Goal: Task Accomplishment & Management: Use online tool/utility

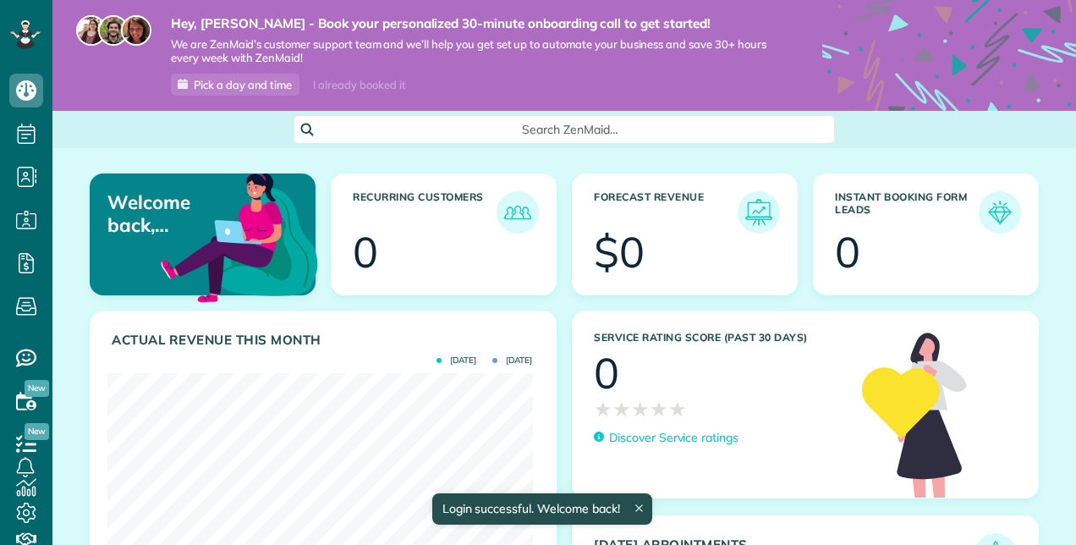
scroll to position [188, 425]
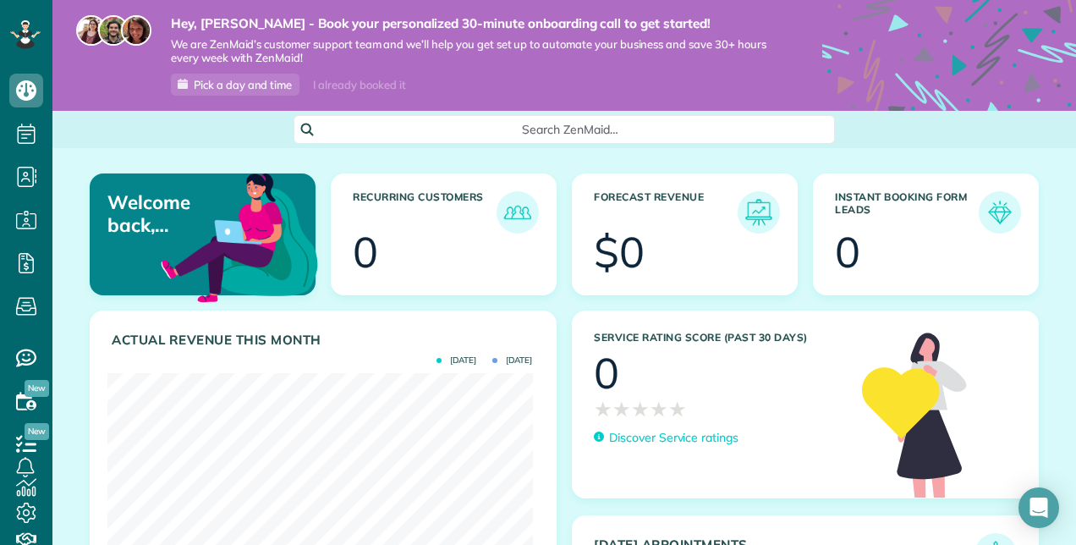
click at [368, 80] on div "I already booked it" at bounding box center [359, 84] width 113 height 21
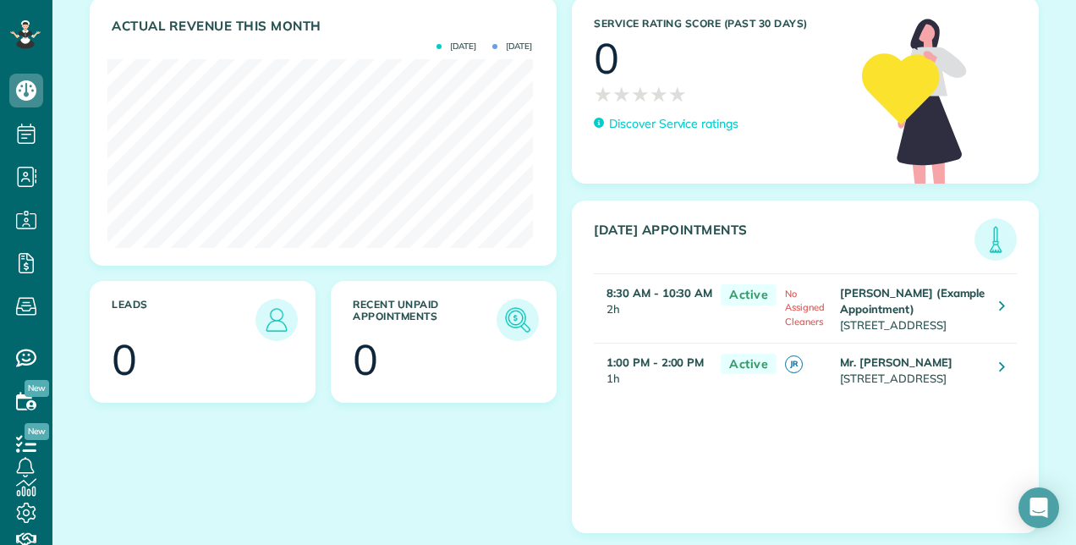
scroll to position [254, 0]
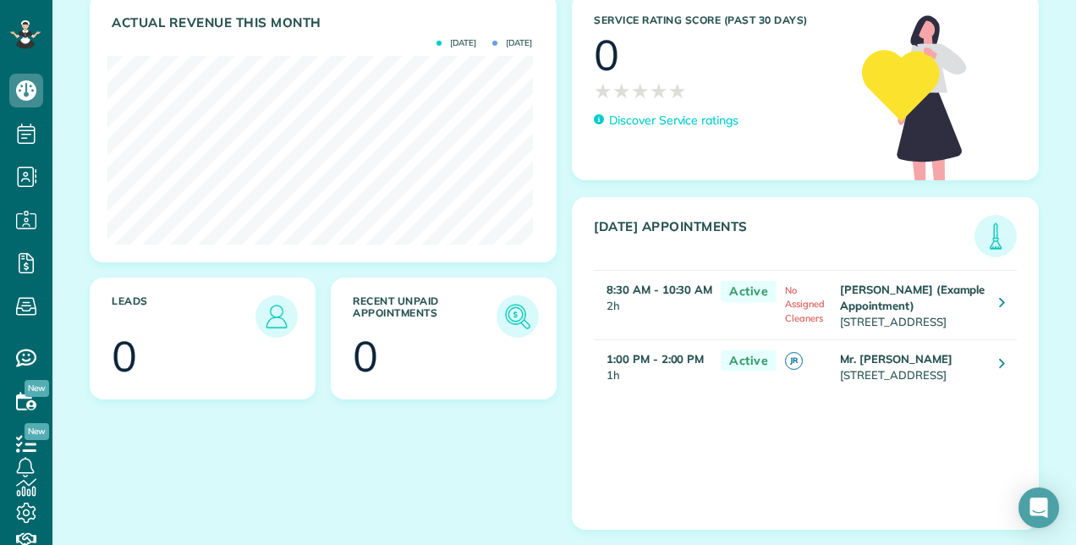
click at [905, 305] on td "[PERSON_NAME] (Example Appointment) [STREET_ADDRESS]" at bounding box center [911, 305] width 151 height 69
click at [992, 289] on link at bounding box center [1001, 304] width 30 height 30
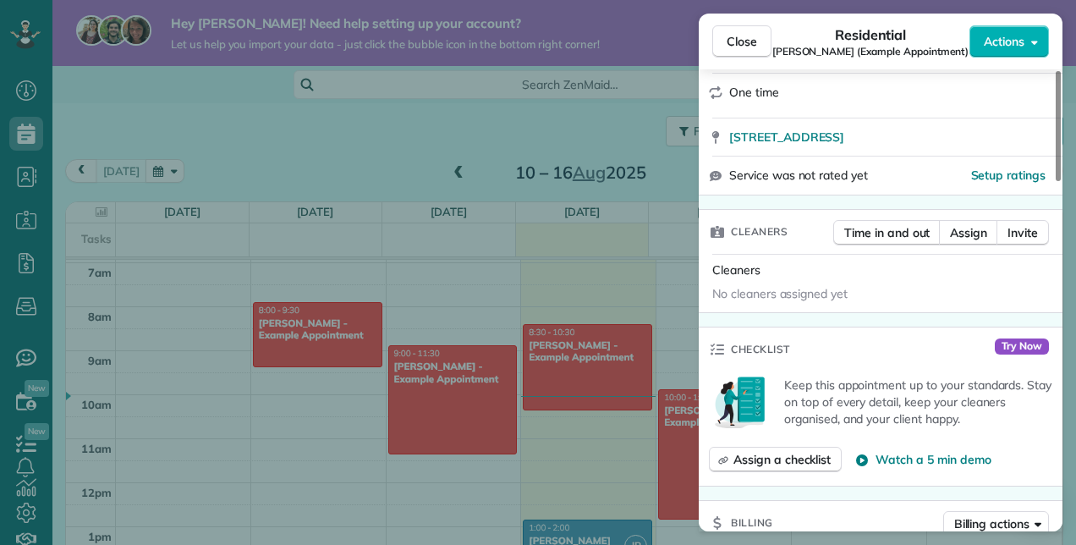
scroll to position [366, 0]
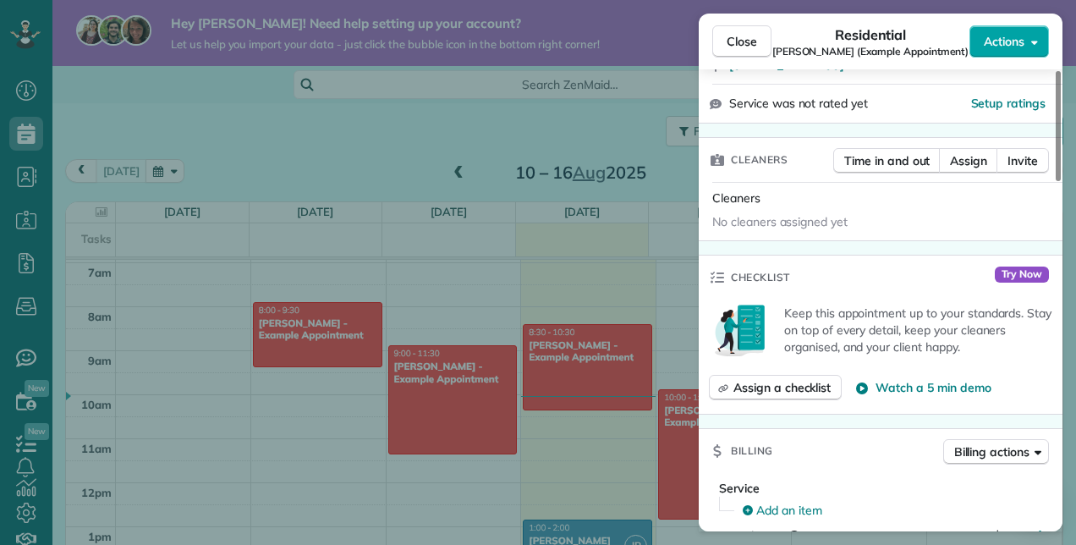
click at [1018, 34] on span "Actions" at bounding box center [1004, 41] width 41 height 17
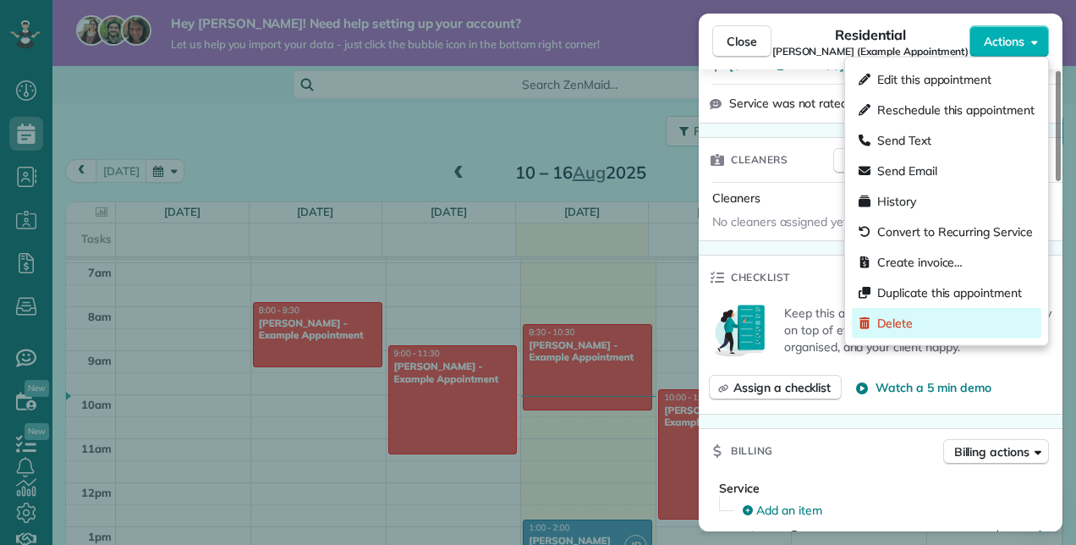
click at [887, 323] on span "Delete" at bounding box center [895, 323] width 36 height 17
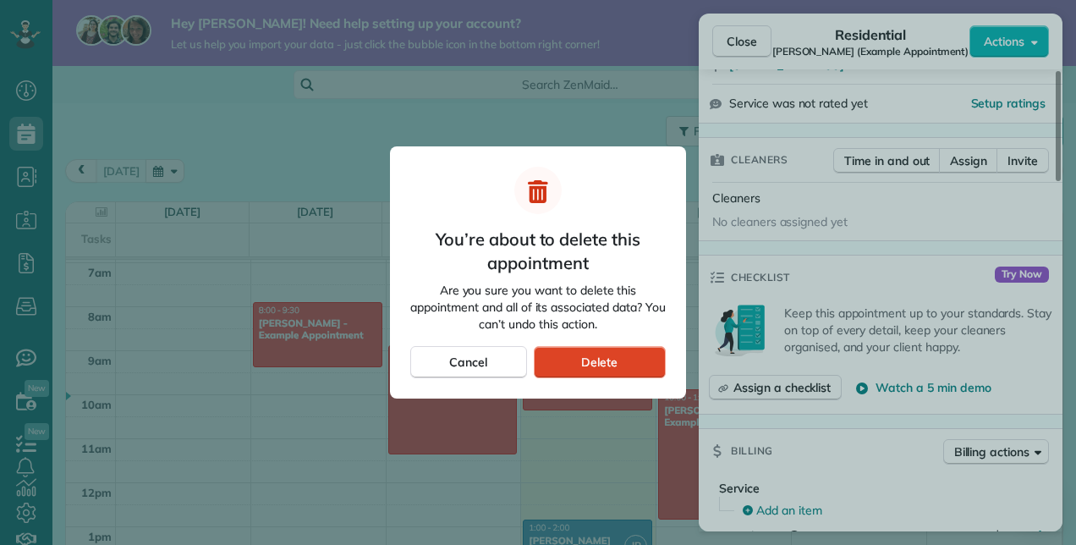
click at [574, 350] on div "Delete" at bounding box center [600, 362] width 132 height 32
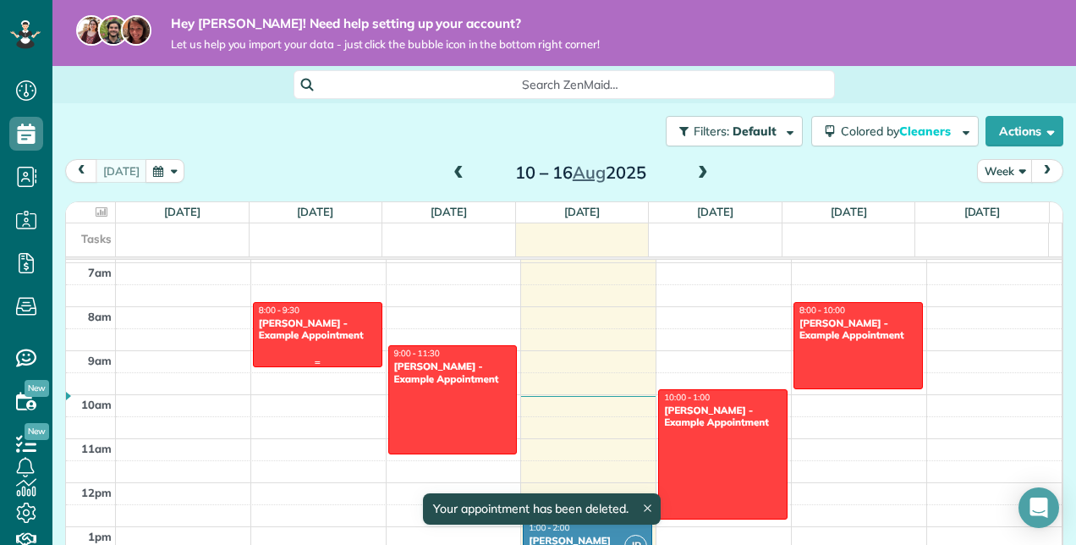
drag, startPoint x: 339, startPoint y: 310, endPoint x: 311, endPoint y: 353, distance: 50.7
click at [311, 353] on div at bounding box center [318, 334] width 128 height 63
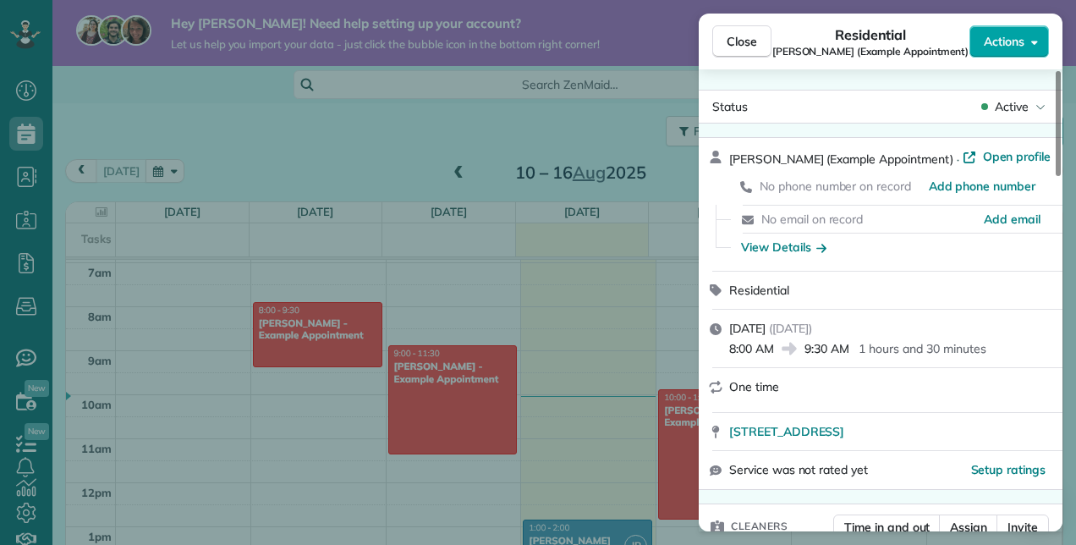
click at [1023, 33] on span "Actions" at bounding box center [1004, 41] width 41 height 17
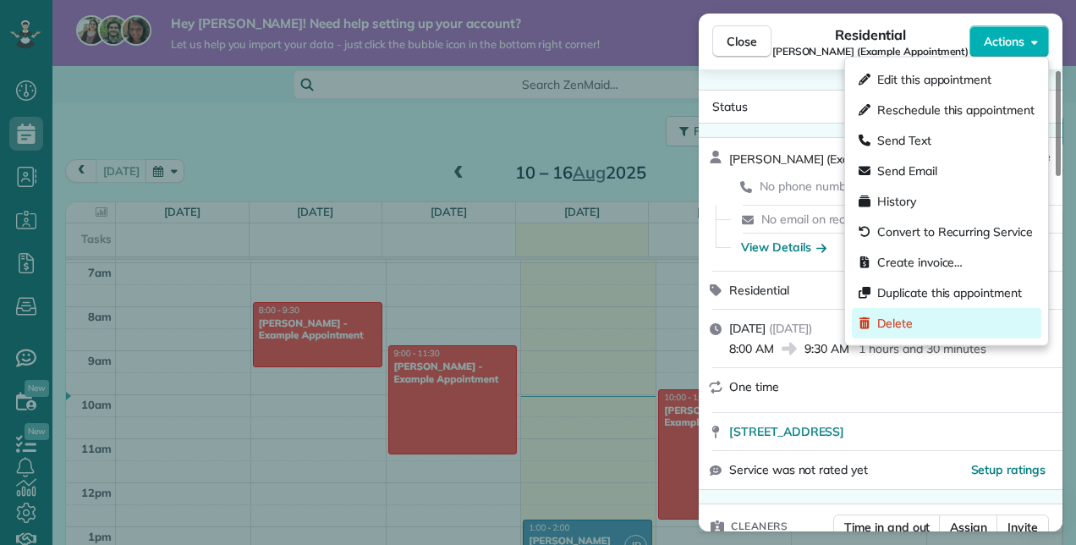
click at [898, 321] on span "Delete" at bounding box center [895, 323] width 36 height 17
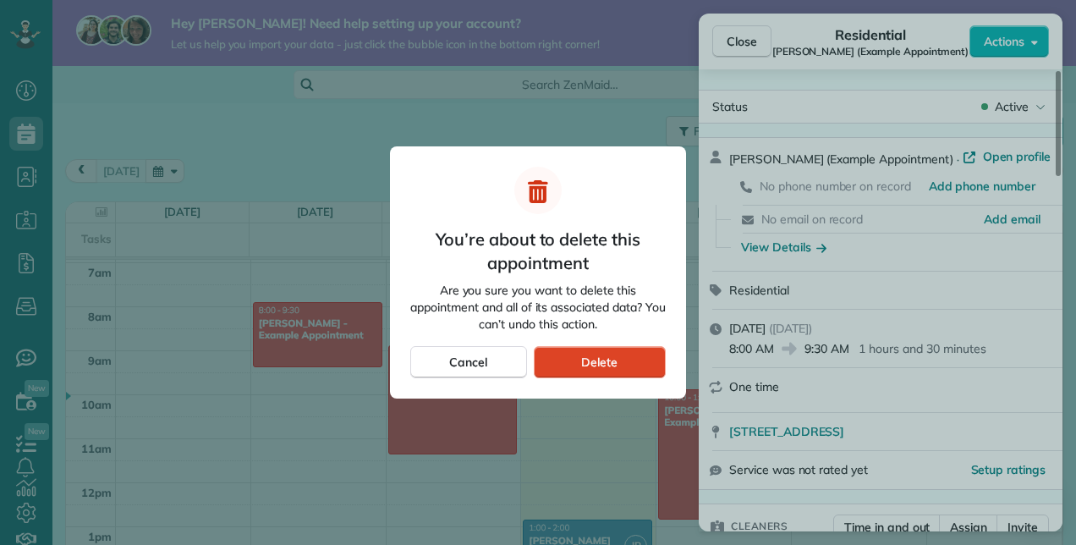
click at [568, 359] on div "Delete" at bounding box center [600, 362] width 132 height 32
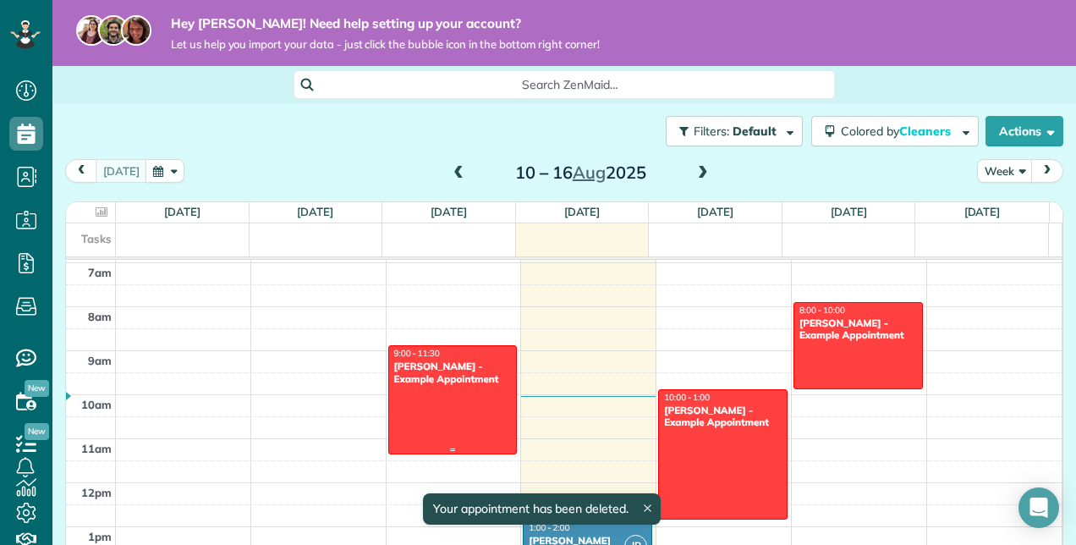
click at [496, 360] on div "[PERSON_NAME] - Example Appointment" at bounding box center [452, 372] width 119 height 25
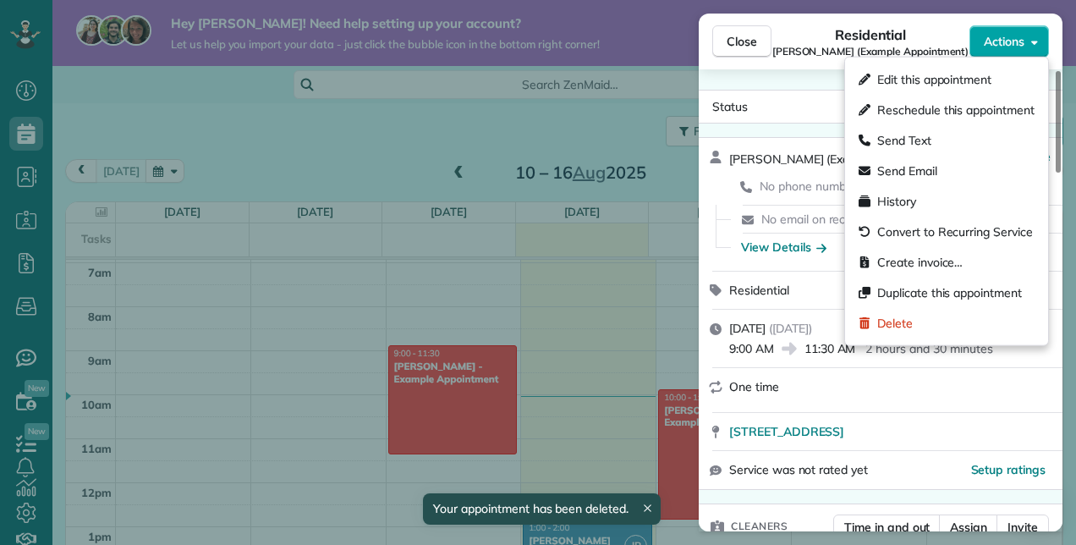
click at [1010, 30] on button "Actions" at bounding box center [1009, 41] width 80 height 32
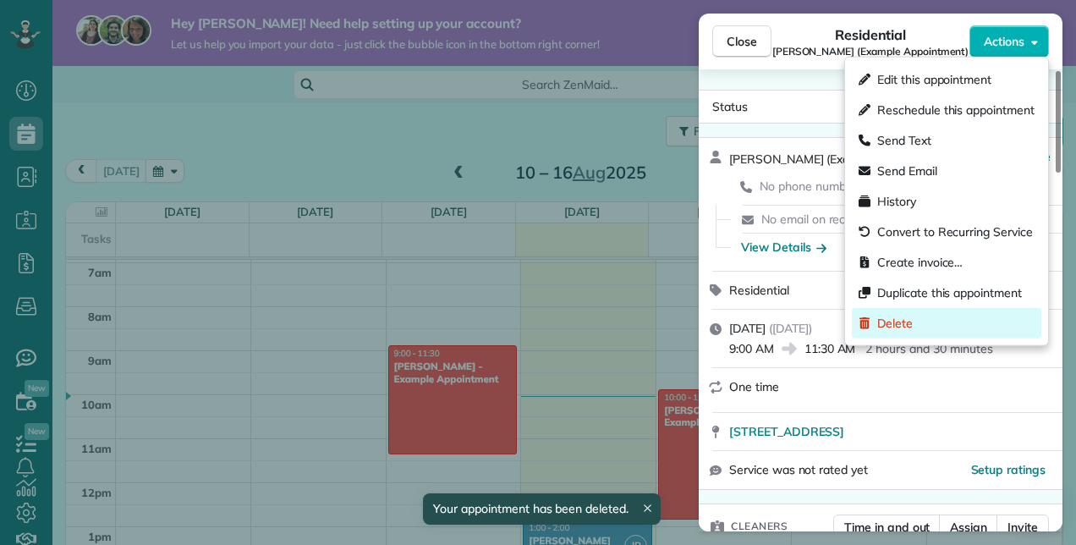
click at [896, 323] on span "Delete" at bounding box center [895, 323] width 36 height 17
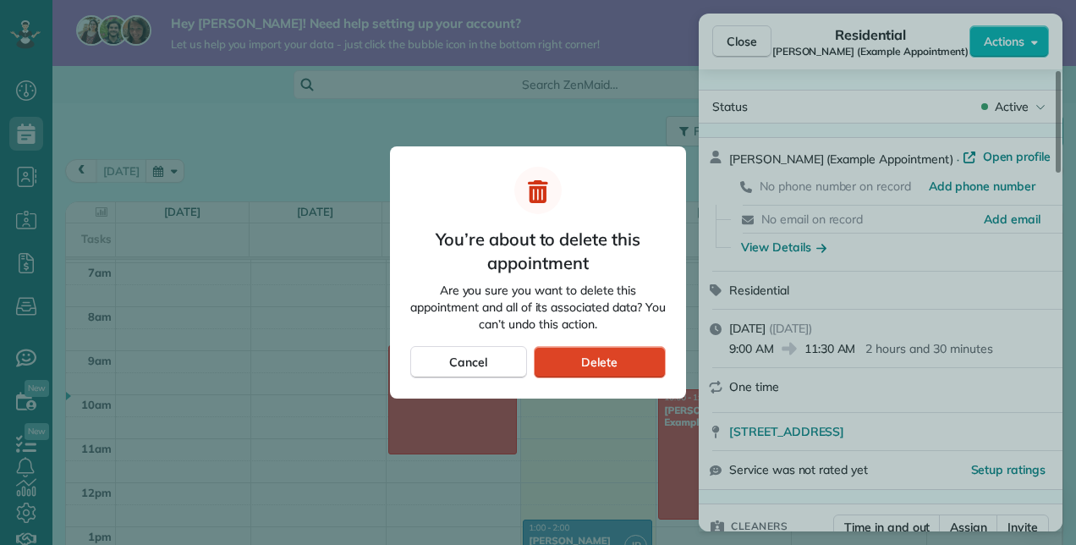
click at [592, 357] on span "Delete" at bounding box center [599, 362] width 36 height 17
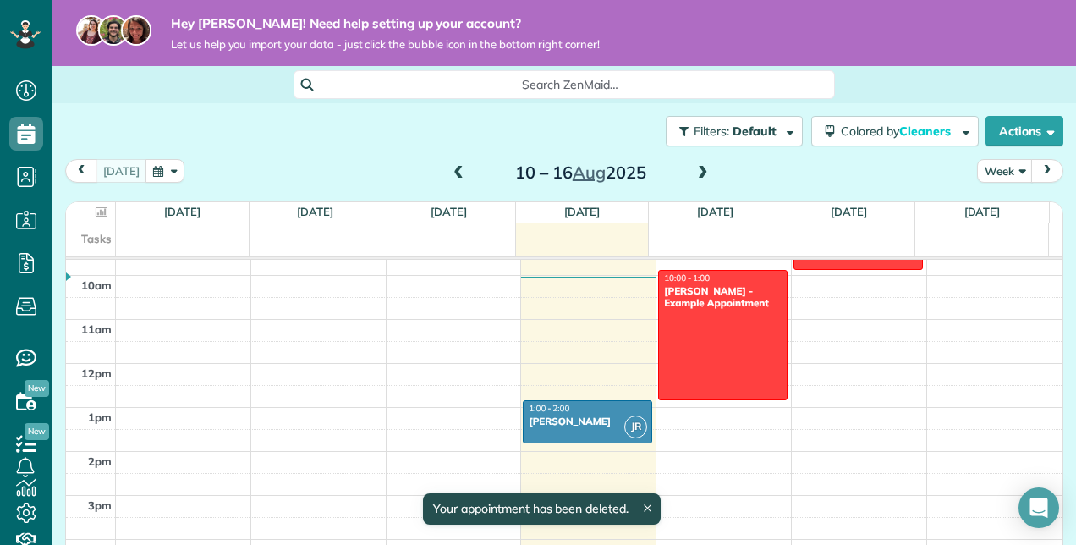
scroll to position [423, 0]
click at [755, 335] on div at bounding box center [723, 336] width 128 height 129
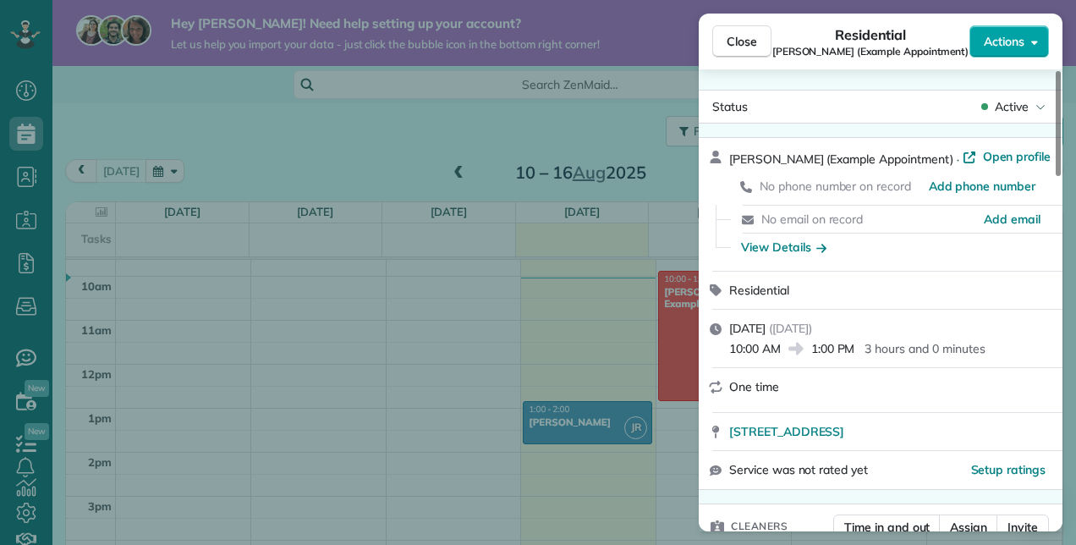
click at [1010, 37] on span "Actions" at bounding box center [1004, 41] width 41 height 17
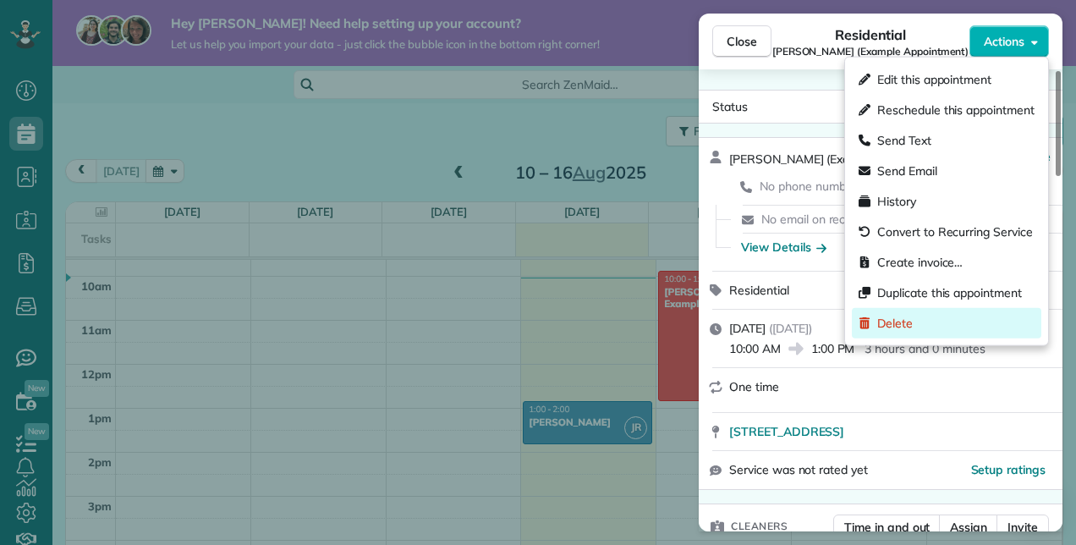
click at [900, 320] on span "Delete" at bounding box center [895, 323] width 36 height 17
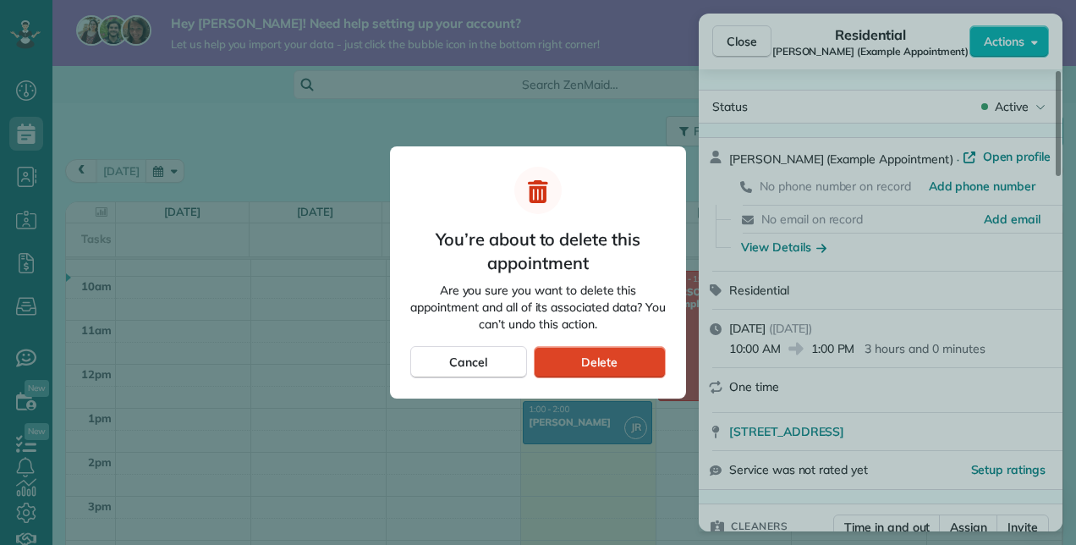
click at [590, 367] on span "Delete" at bounding box center [599, 362] width 36 height 17
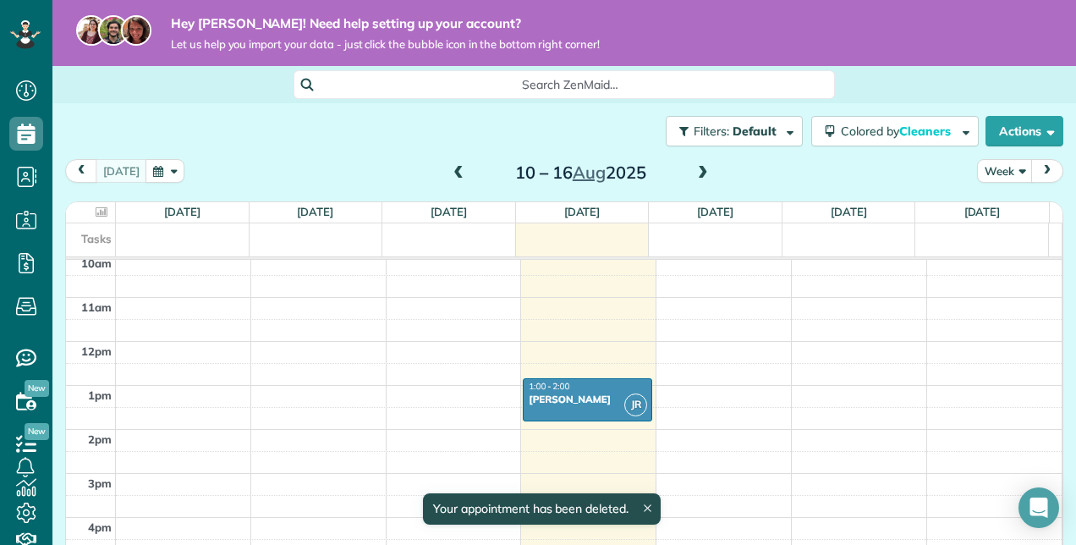
scroll to position [453, 0]
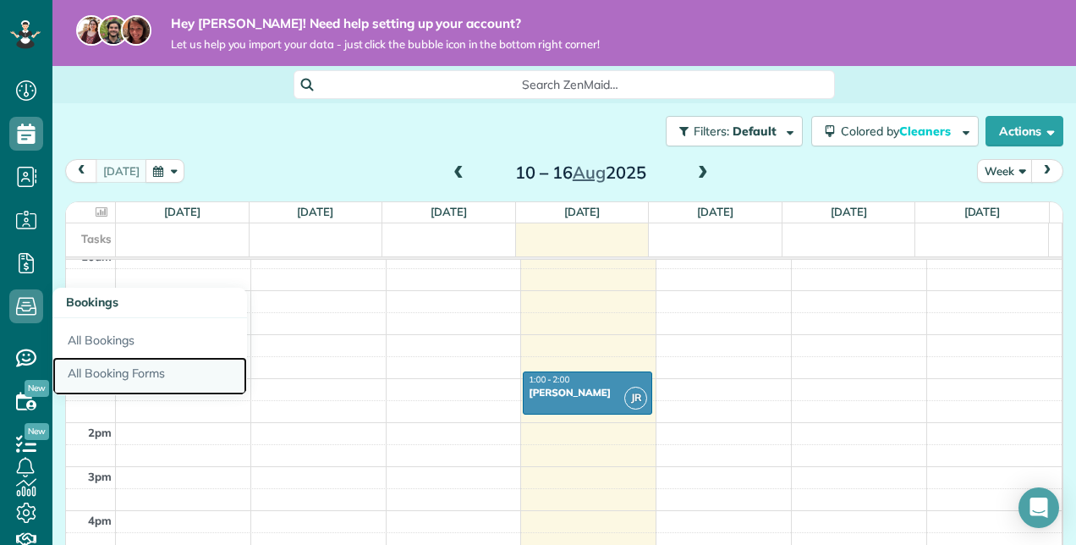
click at [125, 367] on link "All Booking Forms" at bounding box center [149, 376] width 195 height 39
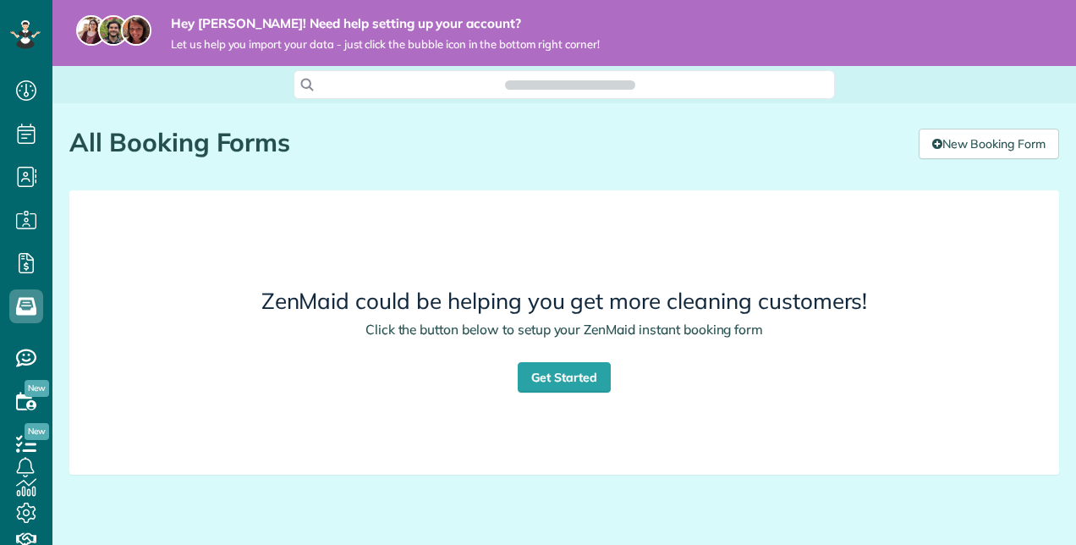
scroll to position [7, 7]
click at [555, 375] on link "Get Started" at bounding box center [564, 377] width 93 height 30
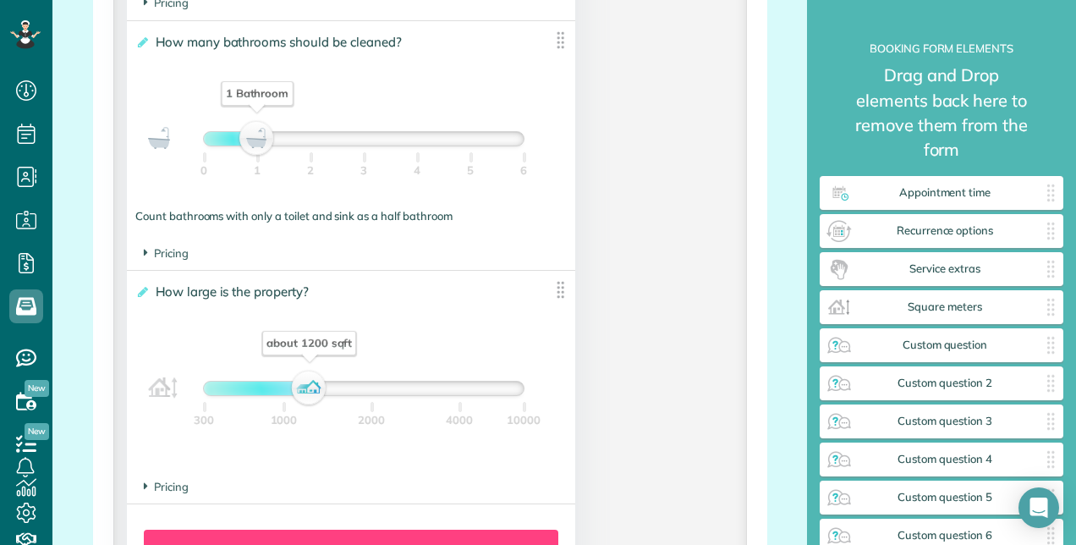
scroll to position [1419, 0]
click at [157, 251] on span "Pricing" at bounding box center [166, 252] width 45 height 14
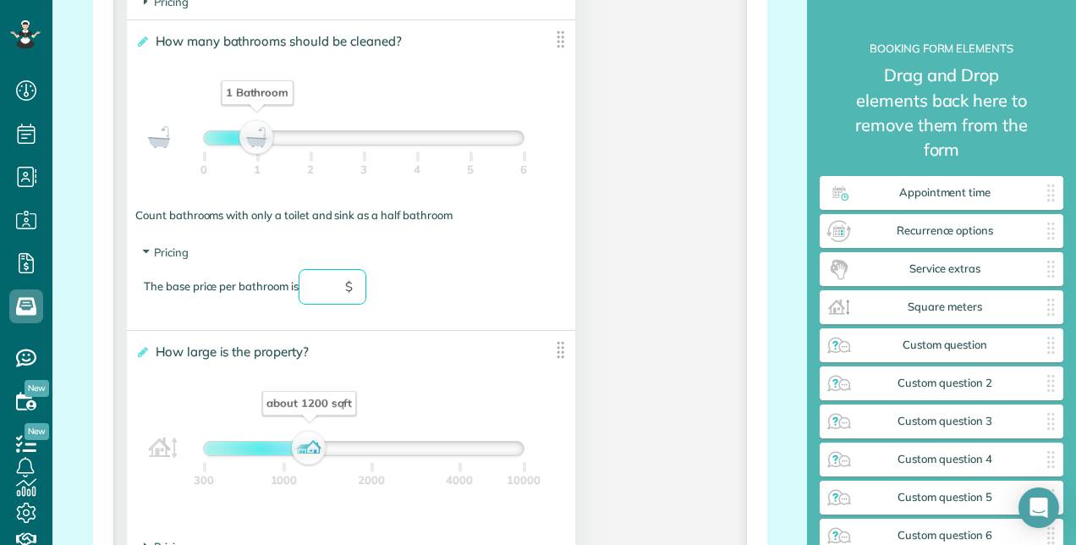
click at [360, 284] on input "text" at bounding box center [333, 287] width 68 height 36
click at [456, 294] on div "The base price per bathroom is ** $" at bounding box center [351, 295] width 414 height 52
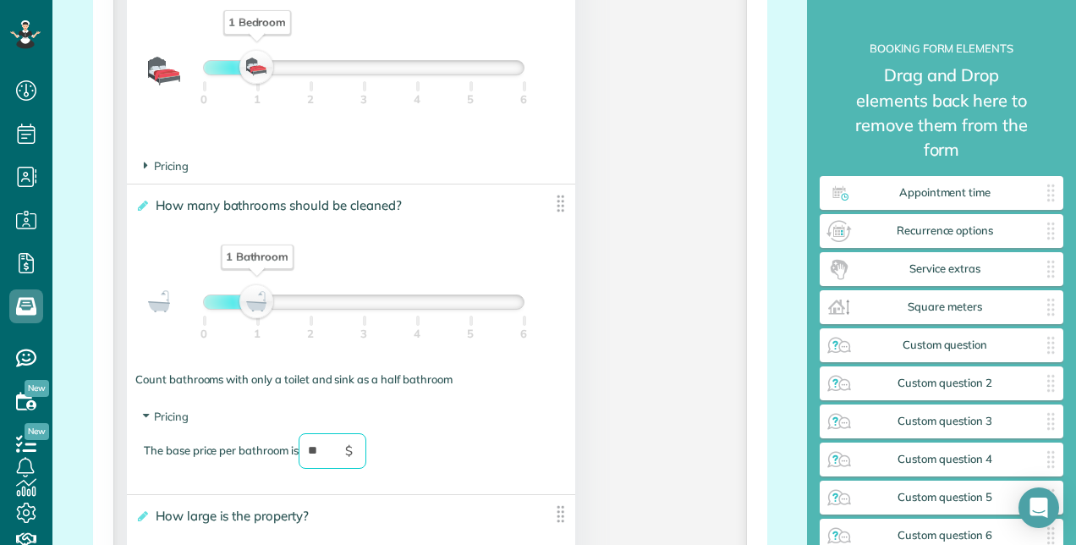
scroll to position [1241, 0]
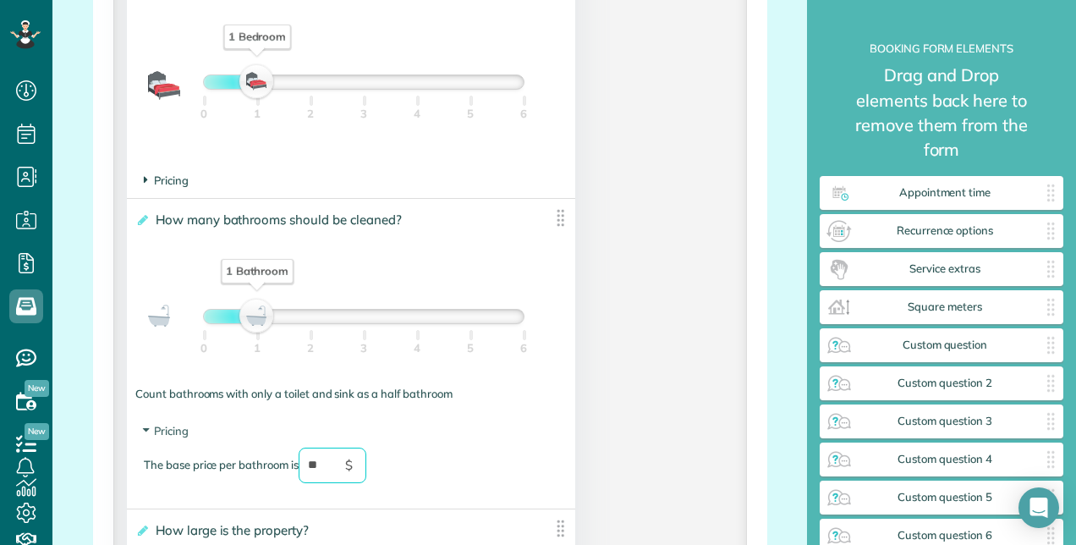
click at [164, 178] on span "Pricing" at bounding box center [166, 180] width 45 height 14
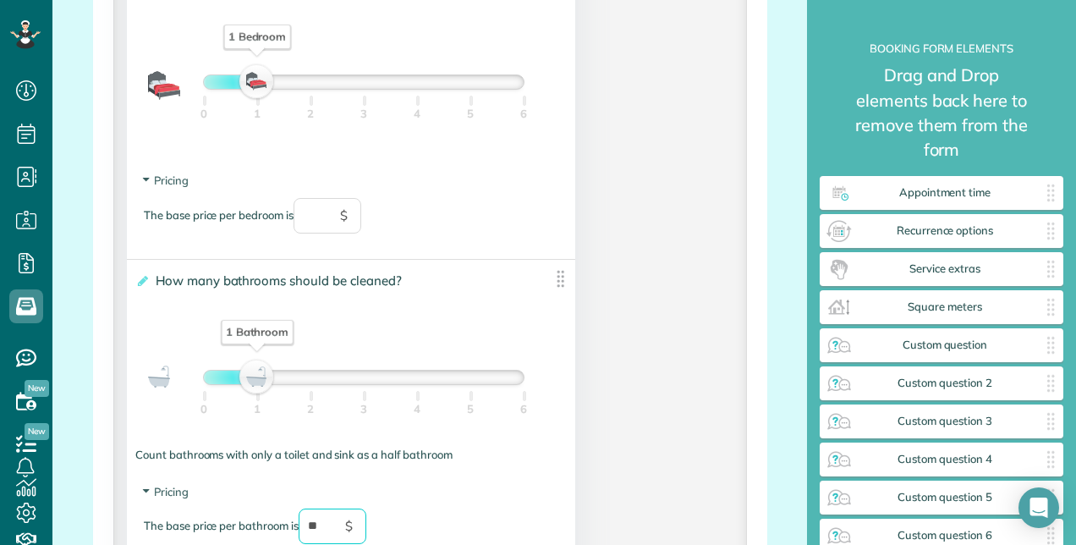
type input "**"
click at [332, 220] on input "text" at bounding box center [328, 216] width 68 height 36
click at [549, 336] on div "**********" at bounding box center [351, 368] width 448 height 216
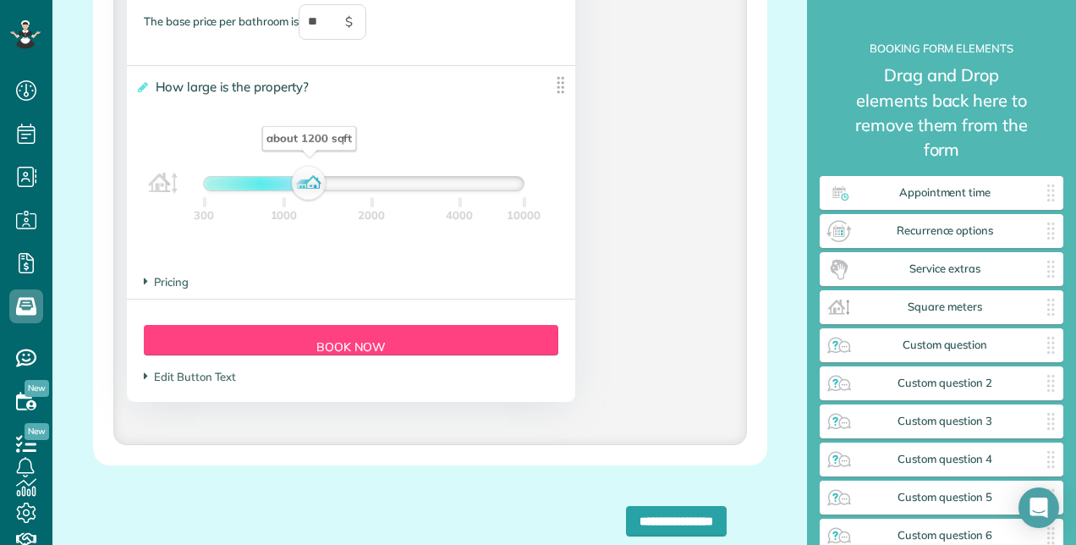
scroll to position [1736, 0]
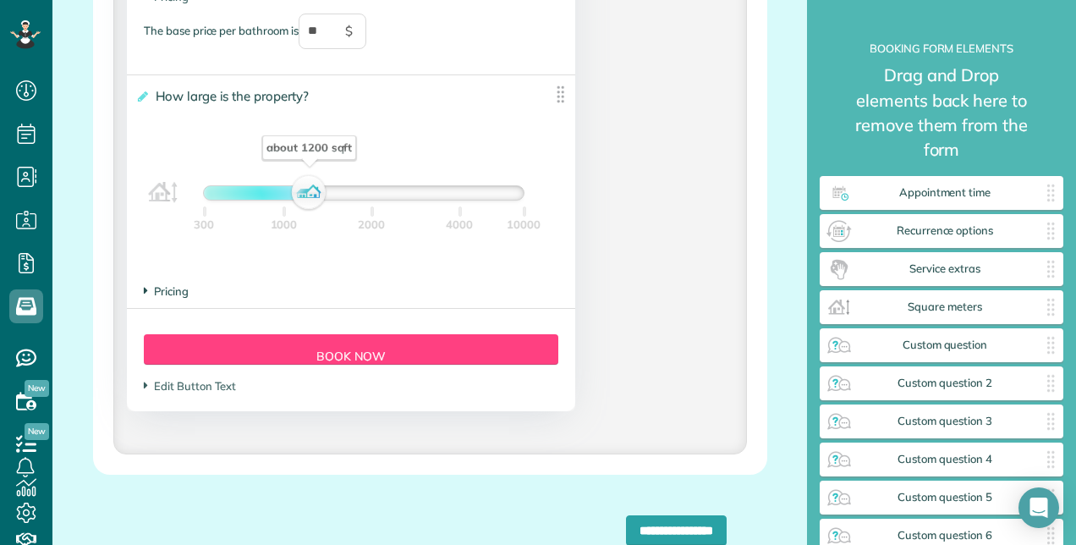
click at [181, 288] on span "Pricing" at bounding box center [166, 291] width 45 height 14
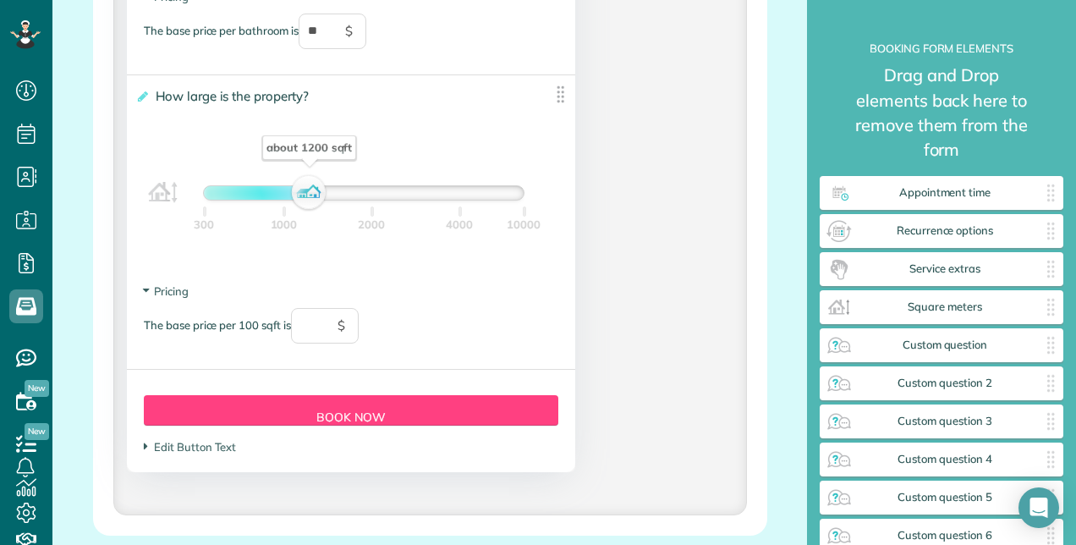
type input "**"
click at [331, 333] on input "text" at bounding box center [325, 326] width 68 height 36
click at [442, 321] on div "The base price per 100 sqft is *** $" at bounding box center [351, 334] width 414 height 52
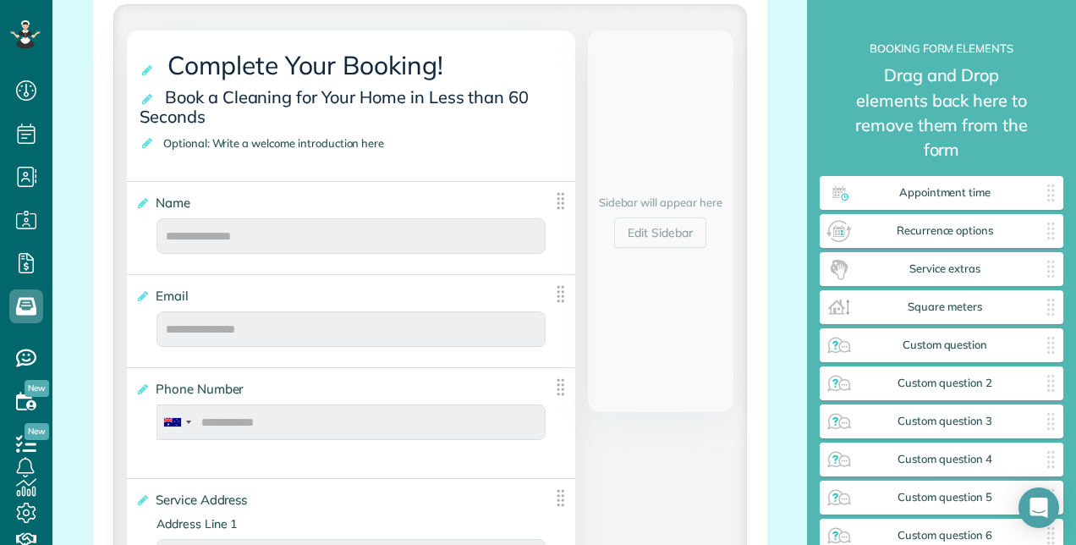
scroll to position [338, 0]
type input "***"
click at [384, 142] on span "Optional: Write a welcome introduction here" at bounding box center [277, 144] width 236 height 22
click at [146, 145] on icon at bounding box center [148, 144] width 17 height 12
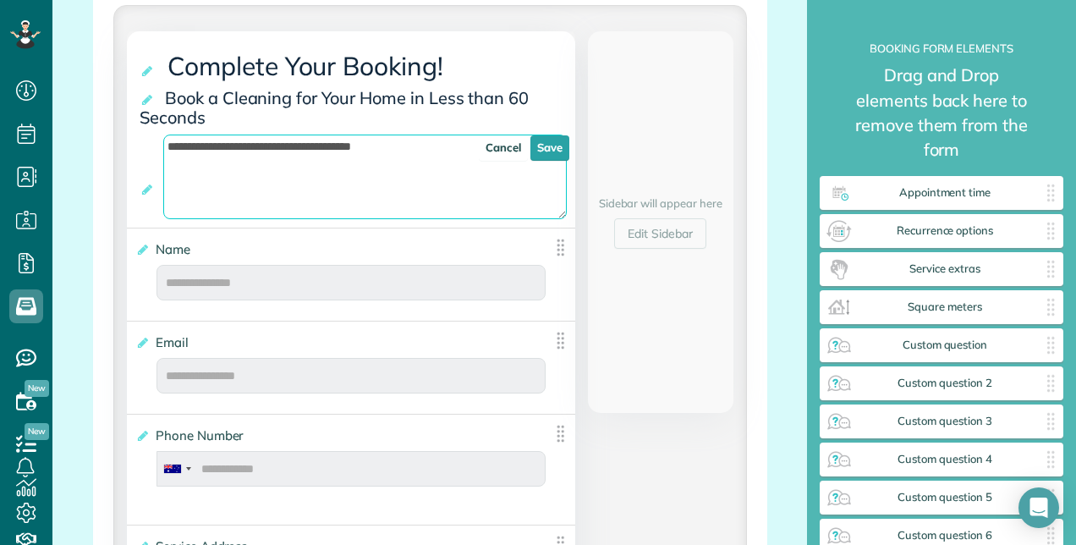
click at [199, 179] on textarea "**********" at bounding box center [364, 176] width 403 height 85
drag, startPoint x: 430, startPoint y: 147, endPoint x: 156, endPoint y: 151, distance: 274.1
click at [156, 151] on div "**********" at bounding box center [358, 166] width 436 height 63
type textarea "**********"
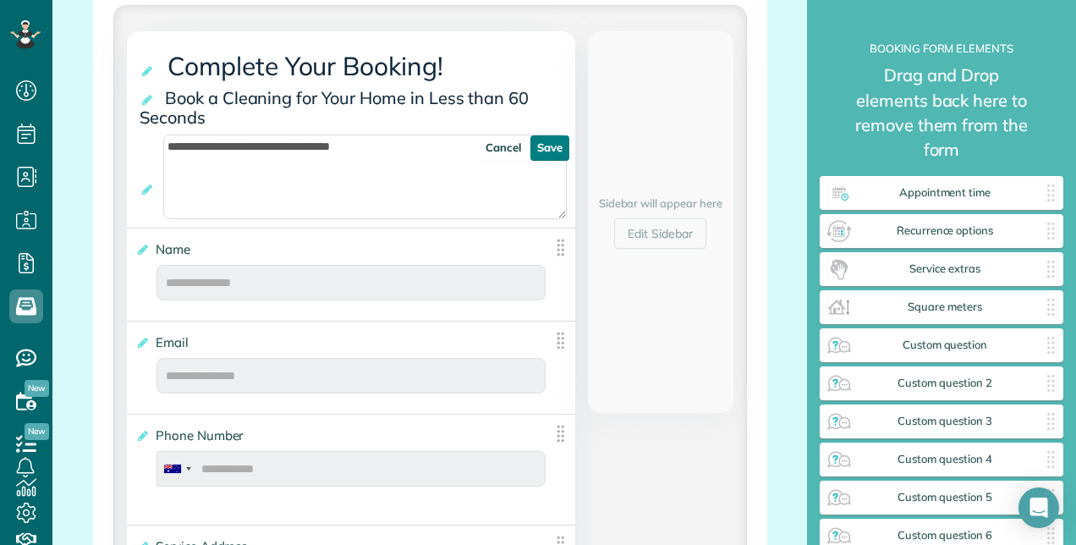
click at [535, 147] on link "Save" at bounding box center [549, 147] width 39 height 25
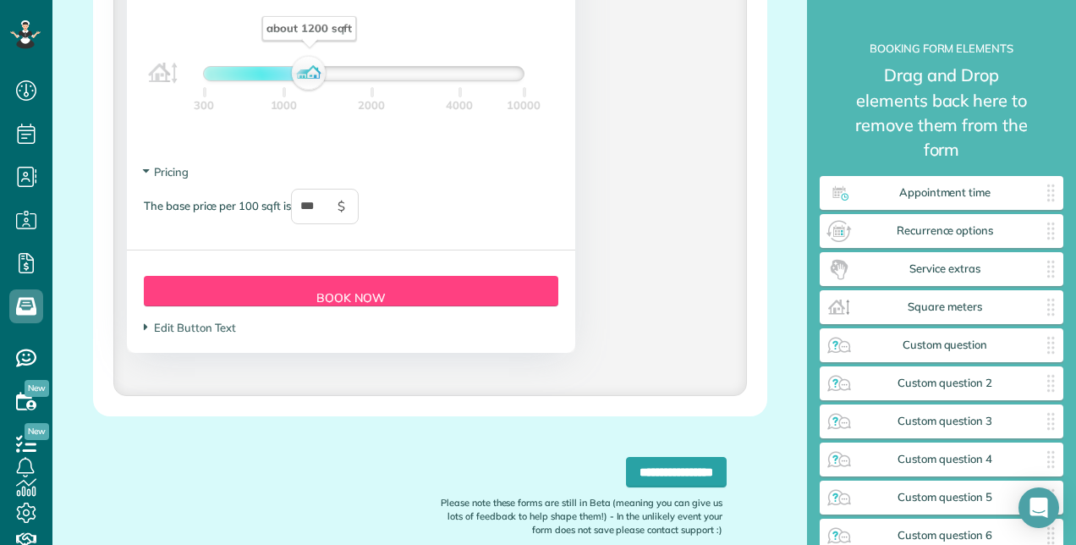
scroll to position [1856, 0]
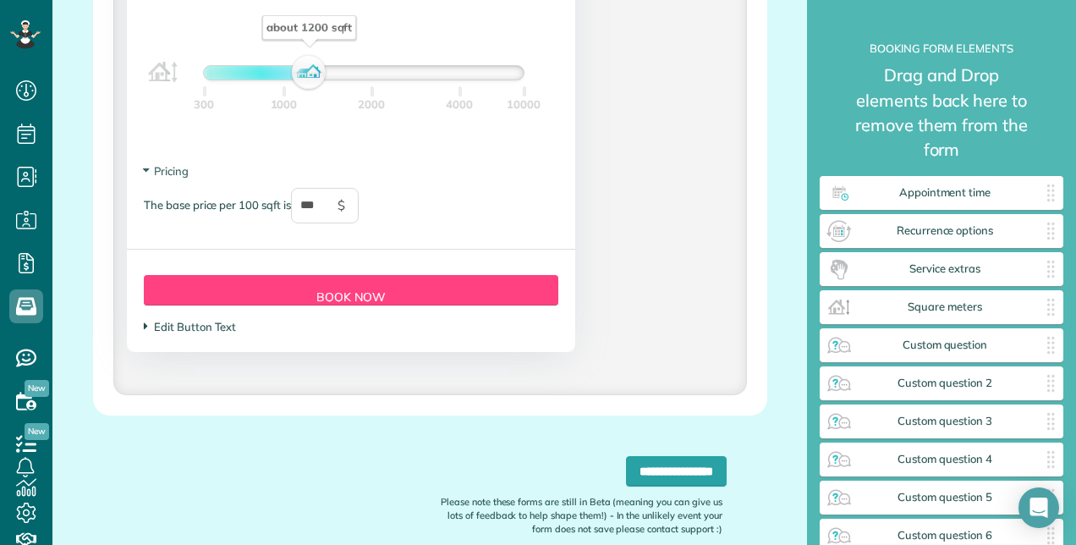
click at [190, 327] on span "Edit Button Text" at bounding box center [190, 327] width 92 height 14
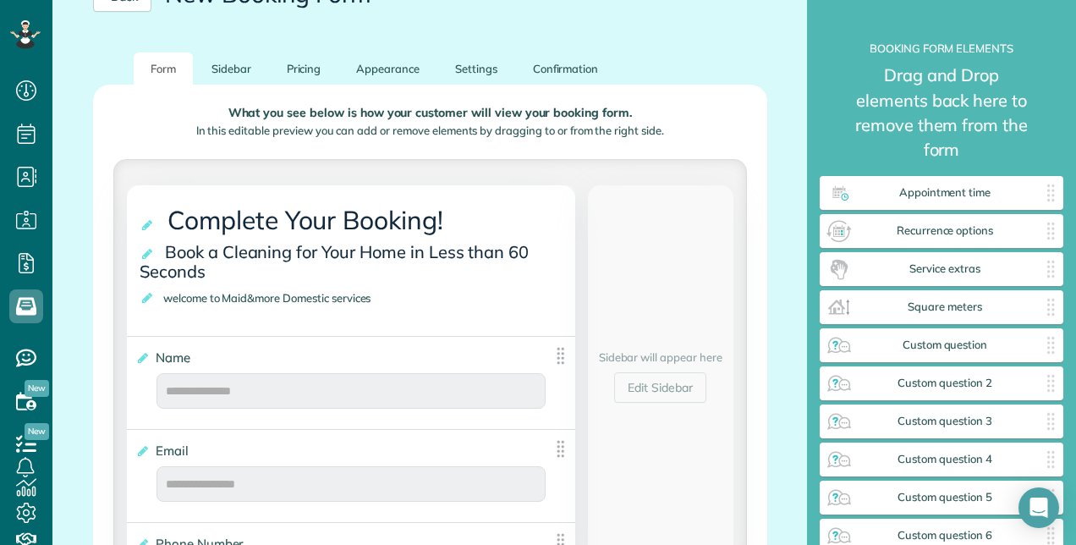
scroll to position [184, 0]
click at [658, 395] on link "Edit Sidebar" at bounding box center [660, 386] width 92 height 30
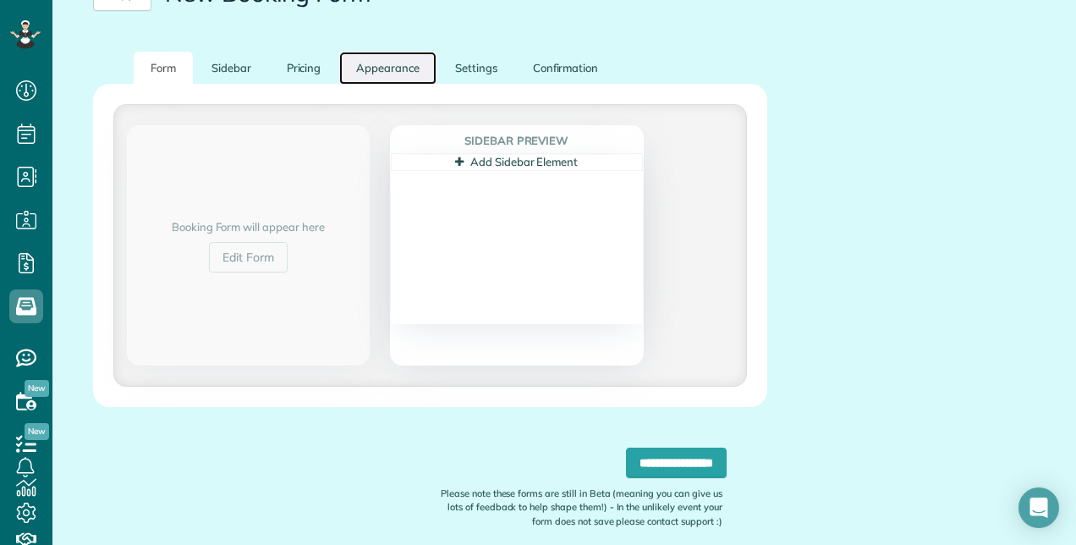
click at [387, 66] on link "Appearance" at bounding box center [387, 68] width 97 height 33
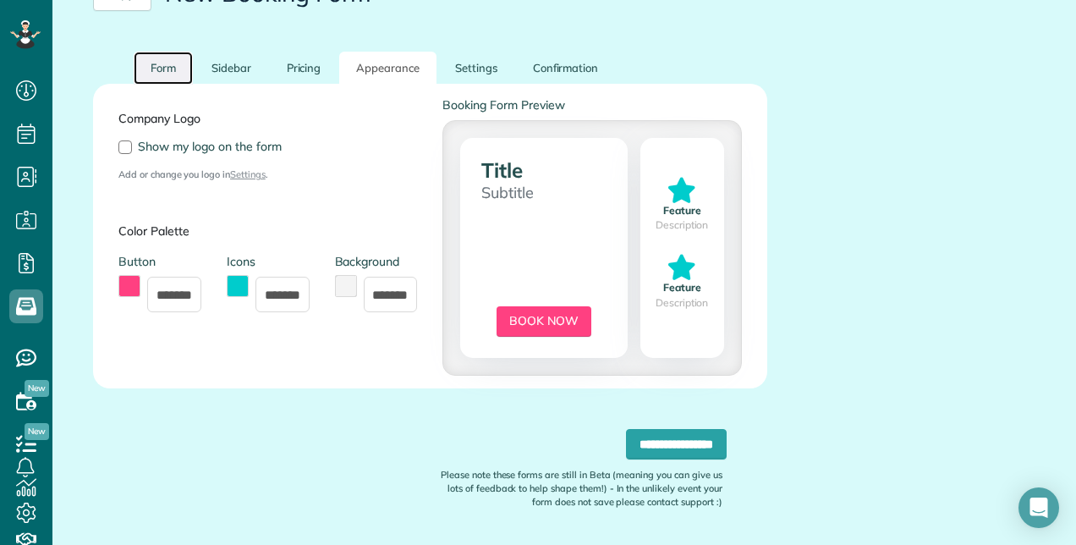
click at [173, 68] on link "Form" at bounding box center [163, 68] width 59 height 33
